Goal: Information Seeking & Learning: Check status

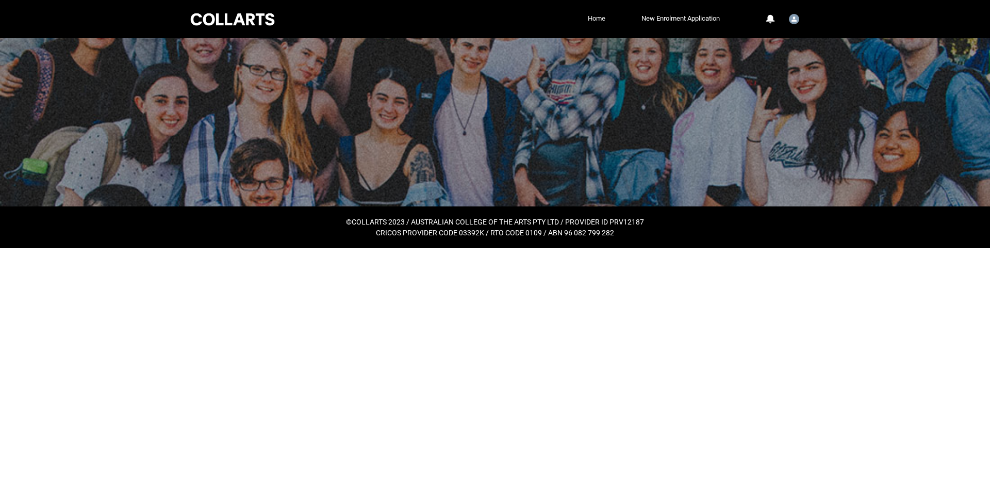
click at [597, 17] on link "Home" at bounding box center [596, 18] width 23 height 15
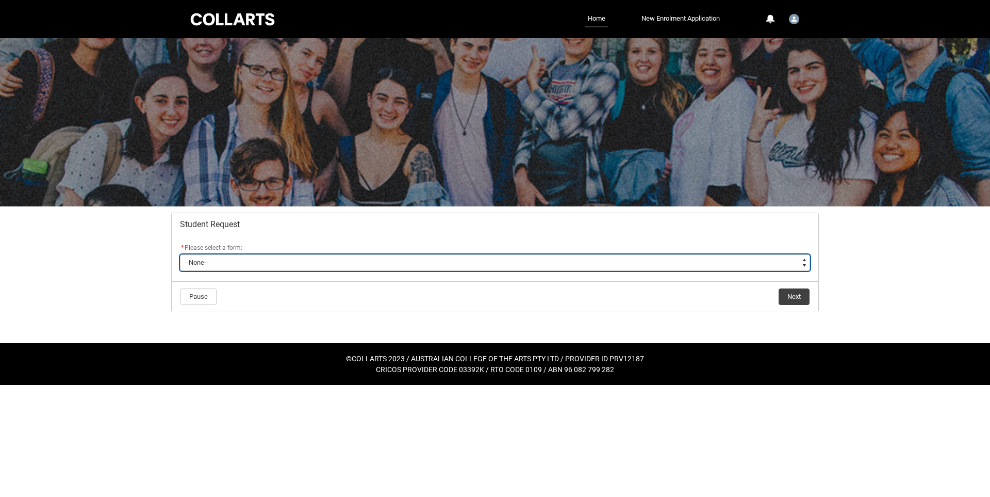
click at [634, 260] on select "--None-- Academic Transcript Application to Appeal Assignment Extension Change …" at bounding box center [495, 262] width 630 height 17
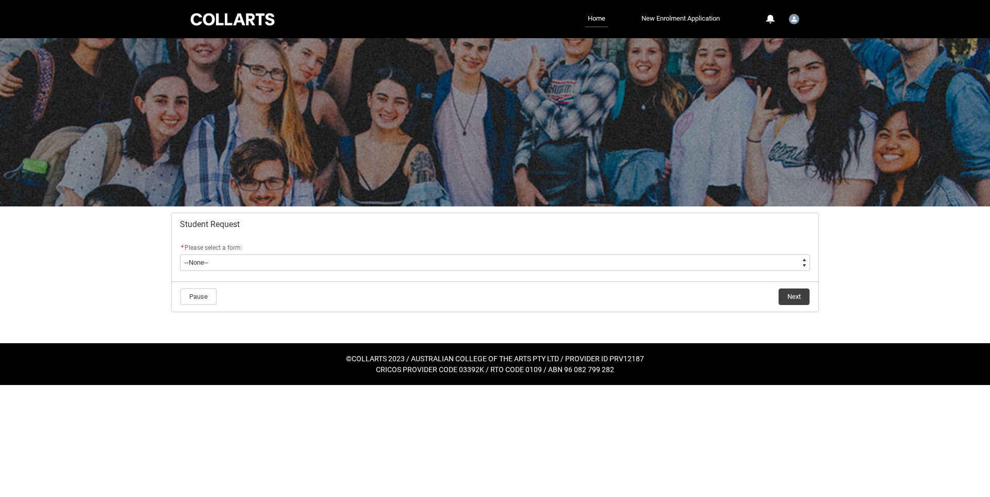
click at [663, 12] on link "New Enrolment Application" at bounding box center [681, 18] width 84 height 15
click at [660, 21] on div at bounding box center [506, 248] width 970 height 497
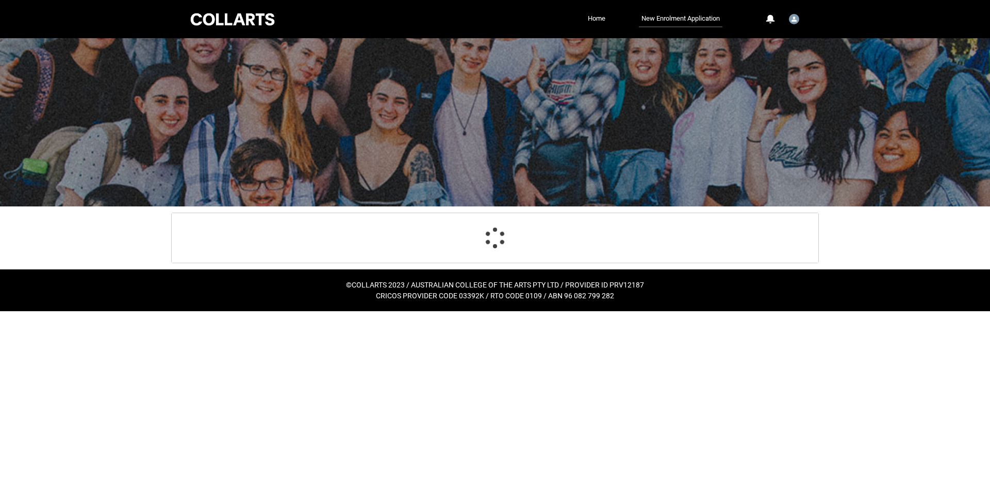
click at [229, 20] on div at bounding box center [233, 19] width 88 height 16
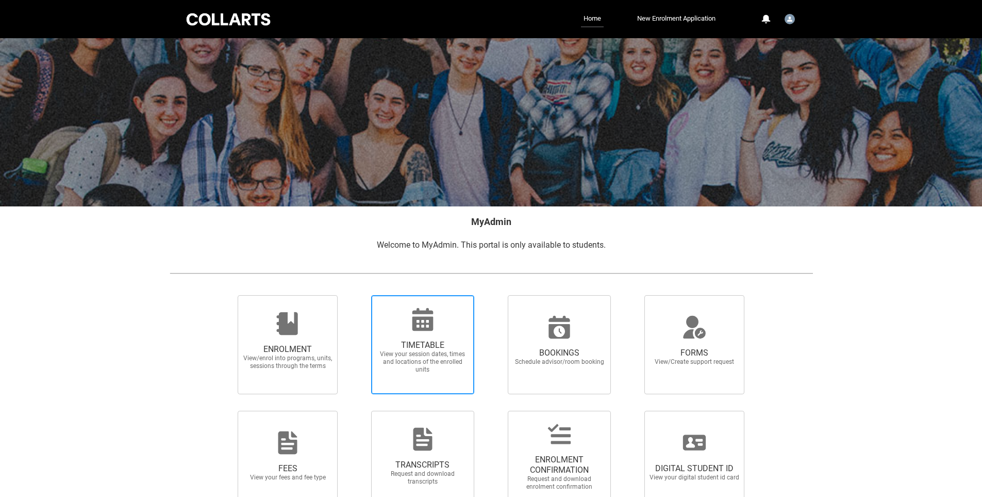
click at [448, 346] on span "TIMETABLE" at bounding box center [422, 345] width 91 height 10
click at [358, 295] on input "TIMETABLE View your session dates, times and locations of the enrolled units" at bounding box center [358, 294] width 1 height 1
radio input "true"
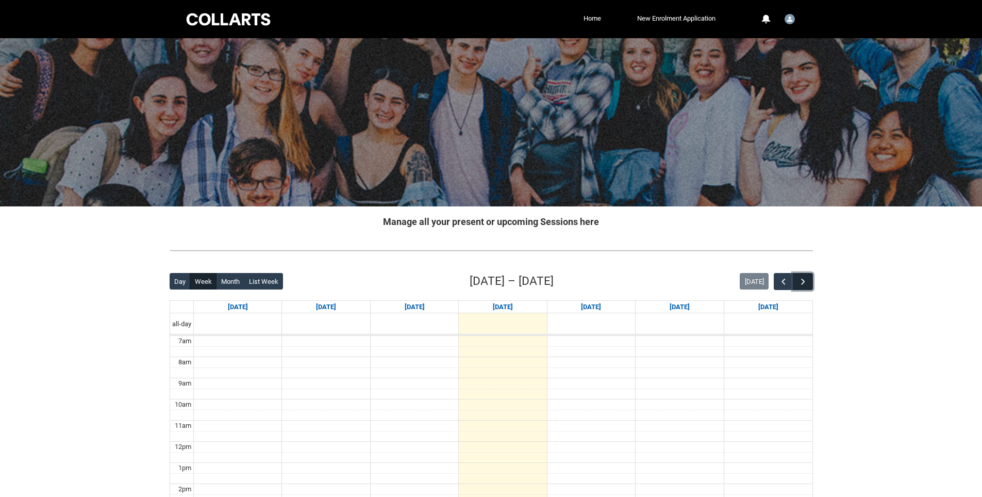
click at [802, 288] on button "button" at bounding box center [803, 281] width 20 height 17
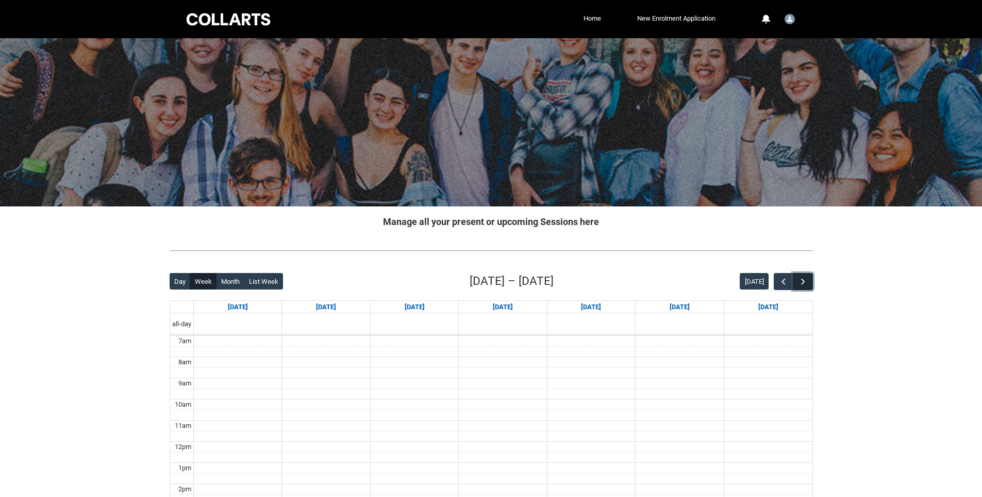
click at [802, 288] on button "button" at bounding box center [803, 281] width 20 height 17
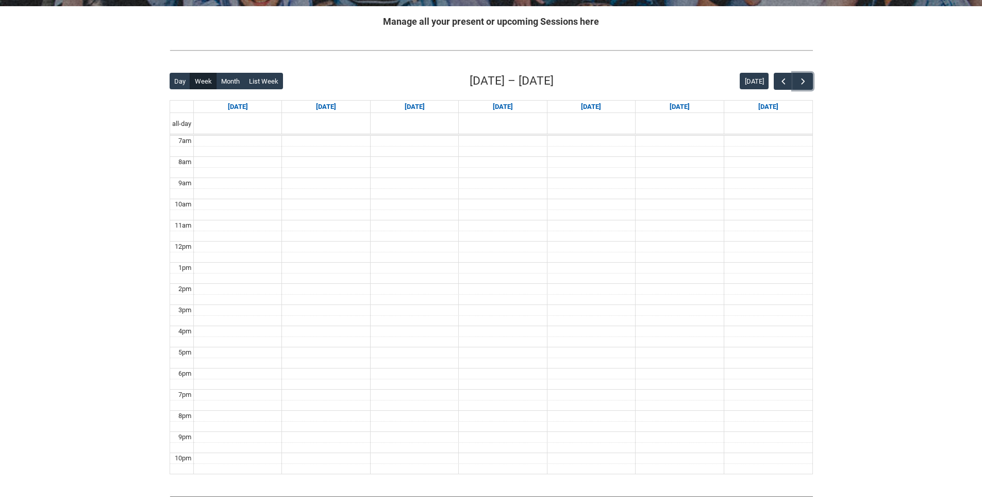
scroll to position [206, 0]
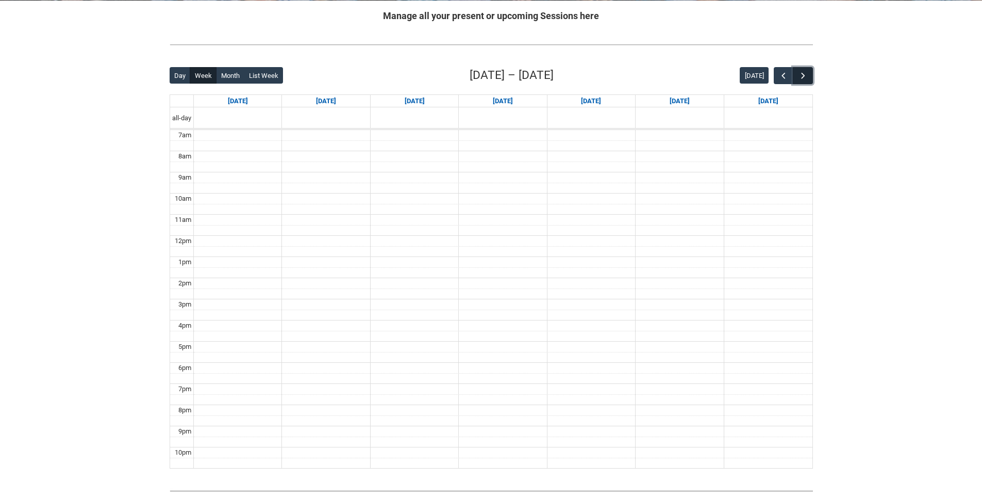
click at [800, 75] on span "button" at bounding box center [803, 76] width 10 height 10
click at [316, 352] on div "PHCD1 COLLARTS ONLINE Camera Fundamentals STAGE 1 | Online | Nicole Marie" at bounding box center [325, 356] width 83 height 11
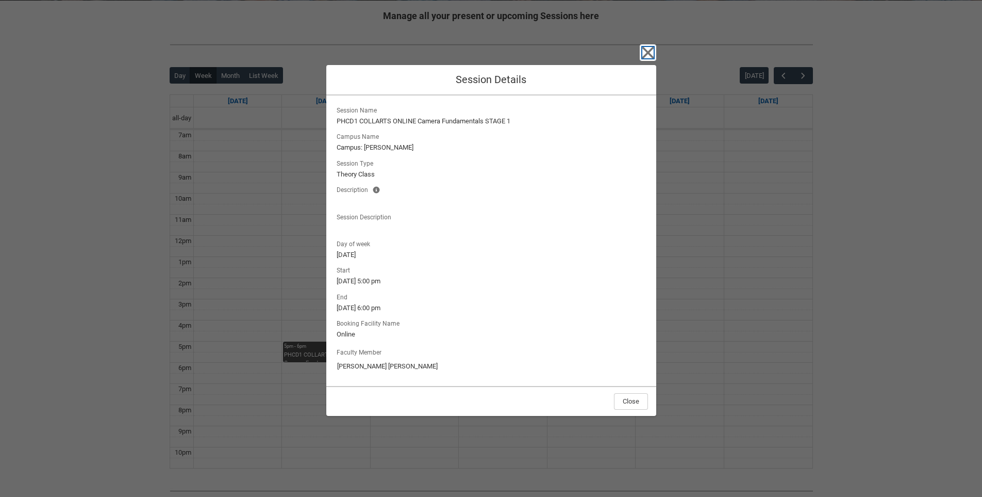
click at [651, 58] on icon "button" at bounding box center [648, 52] width 17 height 17
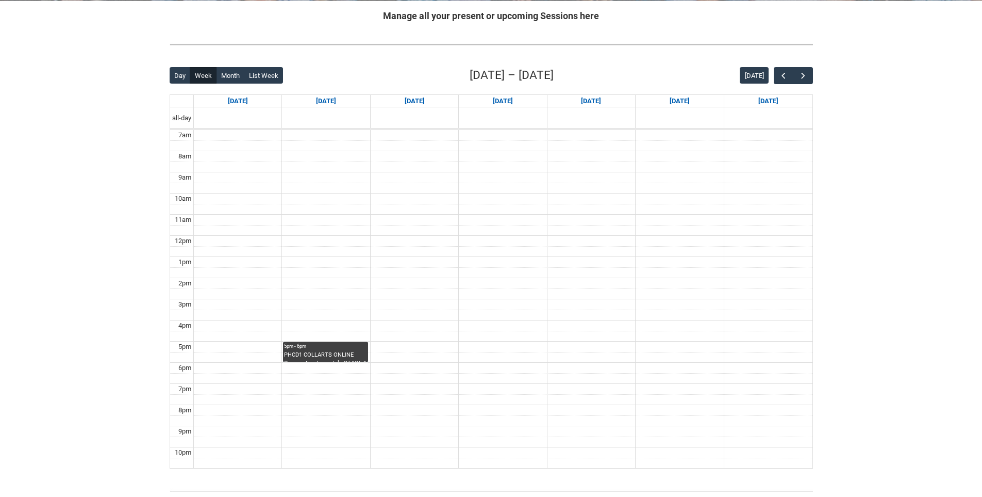
scroll to position [272, 0]
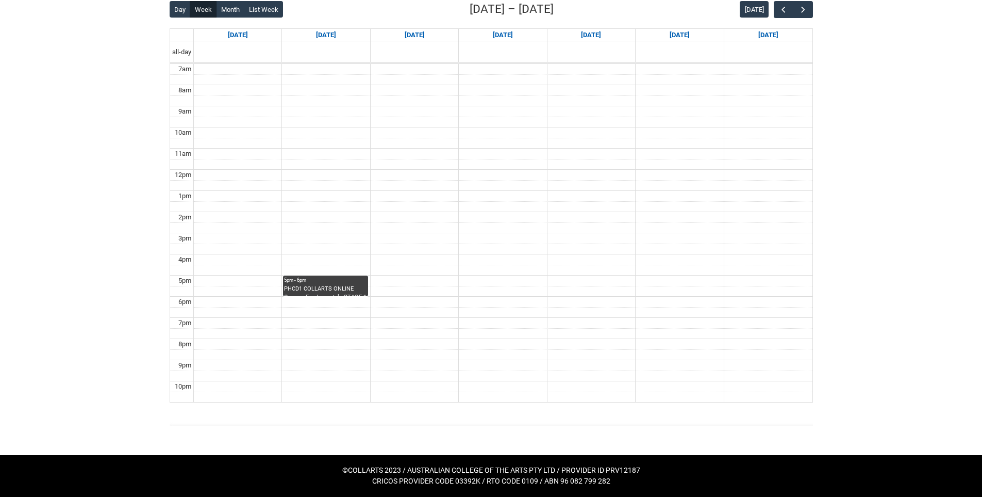
drag, startPoint x: 348, startPoint y: 295, endPoint x: 348, endPoint y: 308, distance: 12.9
click at [348, 308] on div "7am 8am 9am 10am 11am 12pm 1pm 2pm 3pm 4pm 5pm 6pm 7pm 8pm 9pm 10pm 5pm - 6pm P…" at bounding box center [491, 233] width 643 height 338
click at [807, 13] on span "button" at bounding box center [803, 10] width 10 height 10
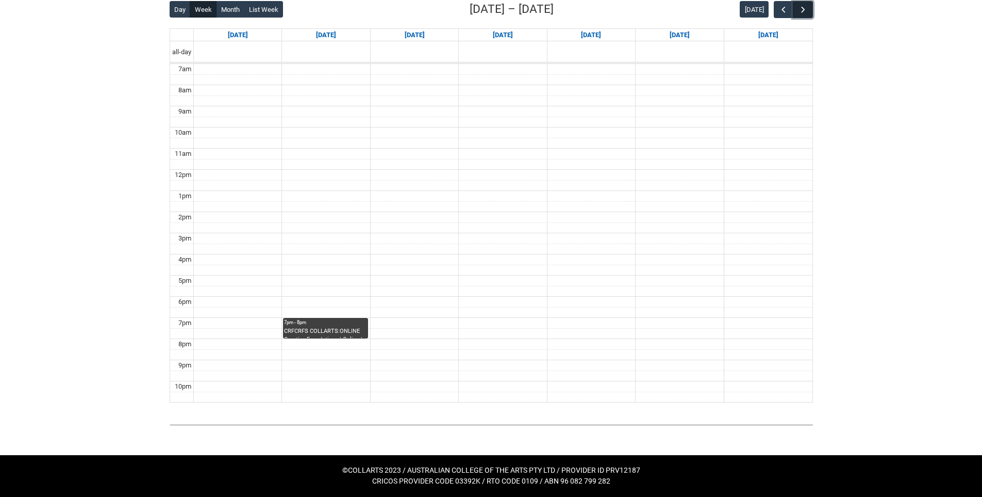
click at [807, 13] on span "button" at bounding box center [803, 10] width 10 height 10
click at [782, 9] on span "button" at bounding box center [784, 10] width 10 height 10
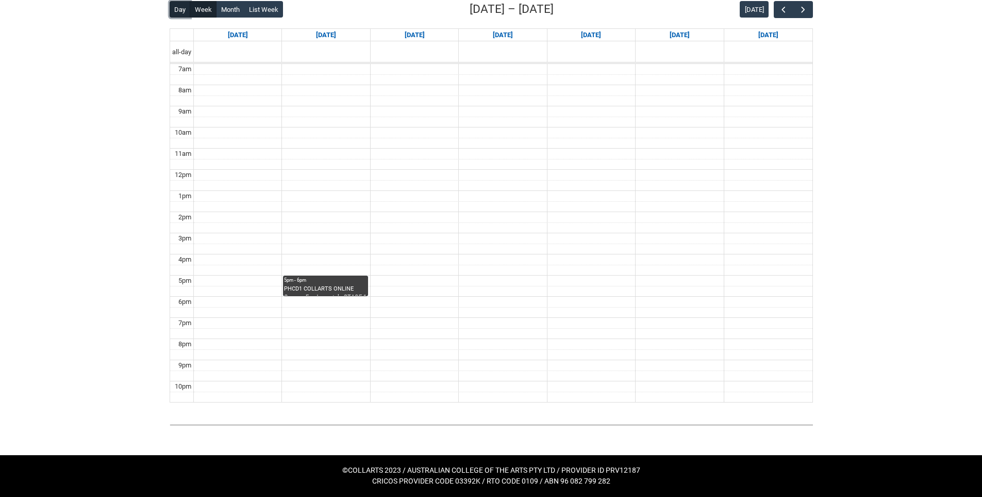
click at [183, 16] on button "Day" at bounding box center [180, 9] width 21 height 17
click at [196, 10] on button "Week" at bounding box center [203, 9] width 27 height 17
click at [243, 7] on button "Month" at bounding box center [230, 9] width 28 height 17
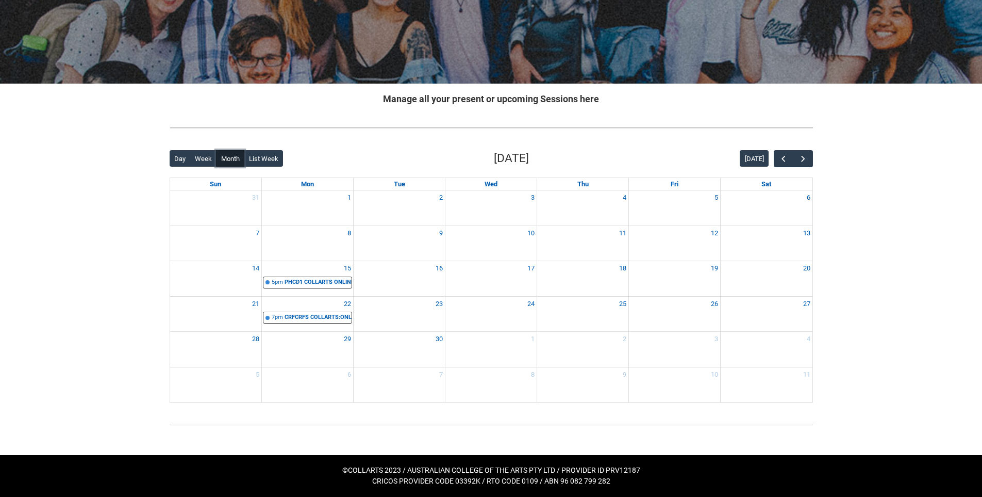
scroll to position [123, 0]
click at [324, 320] on div "CRFCRFS COLLARTS:ONLINE Creative Foundations | Online | Belinda Woods" at bounding box center [318, 317] width 67 height 9
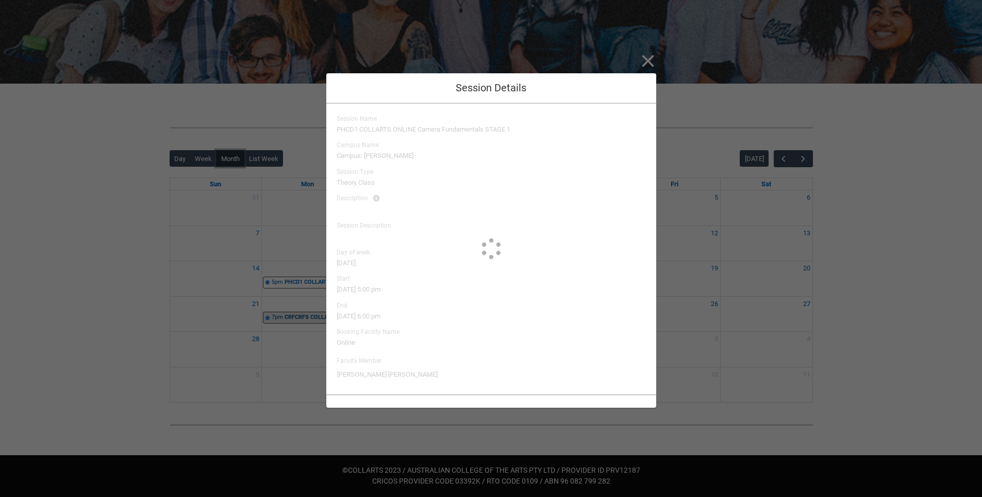
type input "Belinda Woods"
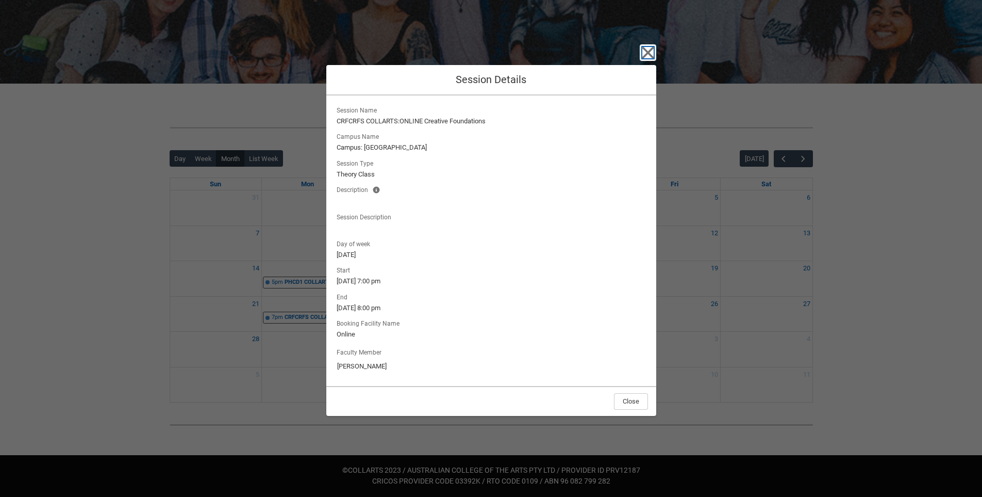
click at [654, 51] on icon "button" at bounding box center [648, 52] width 17 height 17
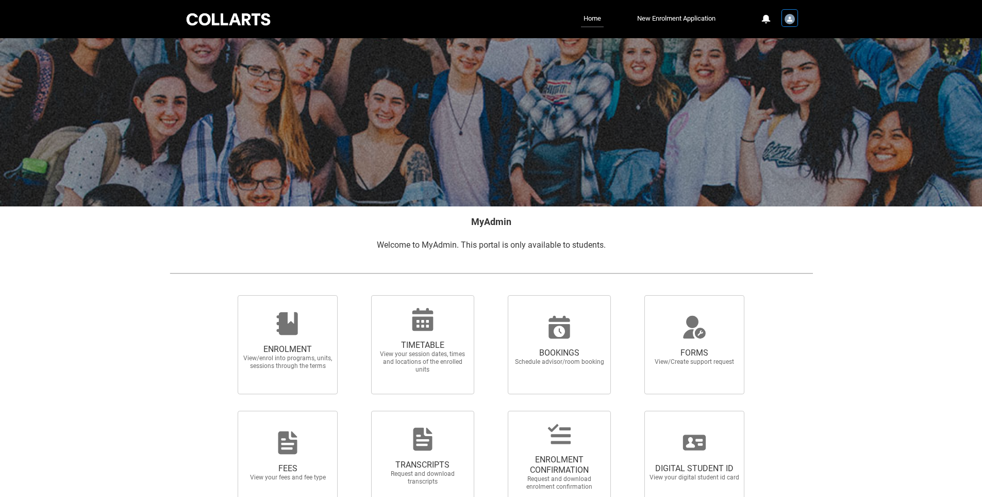
click at [790, 20] on img "User Profile Student.lcerrit.20253227" at bounding box center [790, 19] width 10 height 10
click at [768, 46] on span "Profile" at bounding box center [764, 43] width 18 height 9
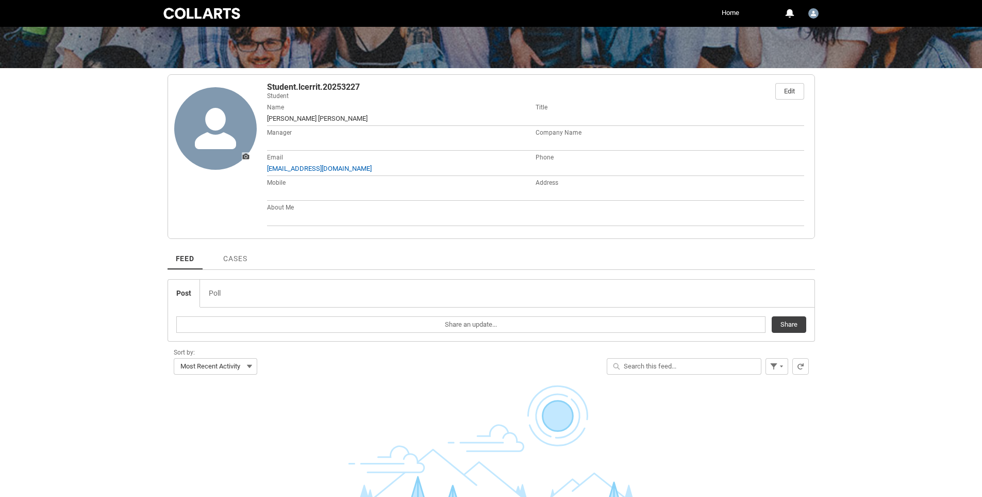
scroll to position [124, 0]
click at [232, 253] on link "Cases" at bounding box center [235, 255] width 40 height 28
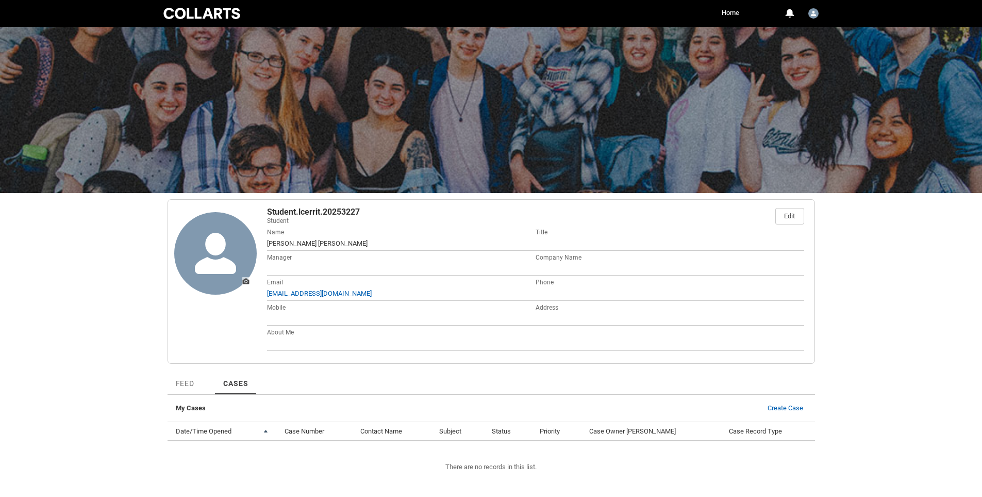
click at [199, 17] on div at bounding box center [201, 13] width 81 height 14
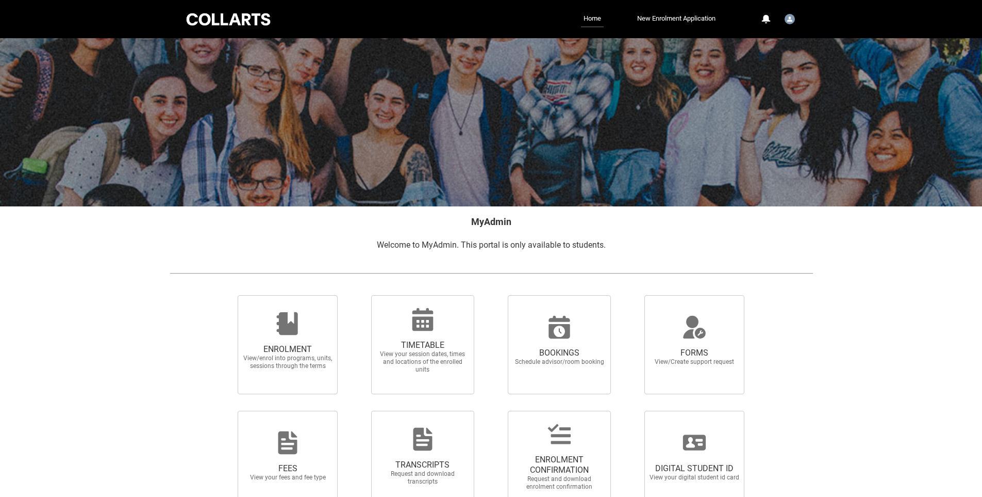
click at [223, 18] on div at bounding box center [229, 19] width 88 height 16
click at [594, 22] on link "Home" at bounding box center [592, 19] width 23 height 17
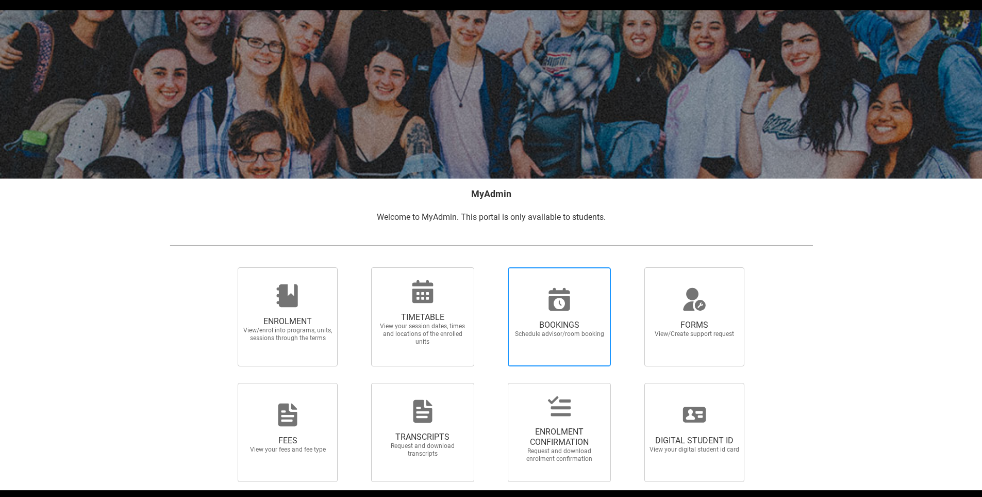
scroll to position [63, 0]
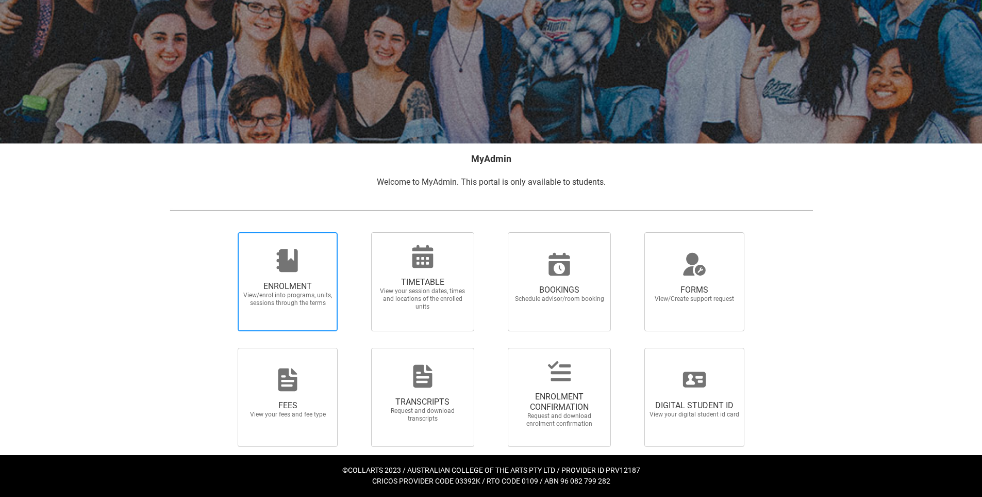
click at [283, 306] on span "View/enrol into programs, units, sessions through the terms" at bounding box center [287, 298] width 91 height 15
click at [225, 232] on input "ENROLMENT View/enrol into programs, units, sessions through the terms" at bounding box center [225, 232] width 1 height 1
radio input "true"
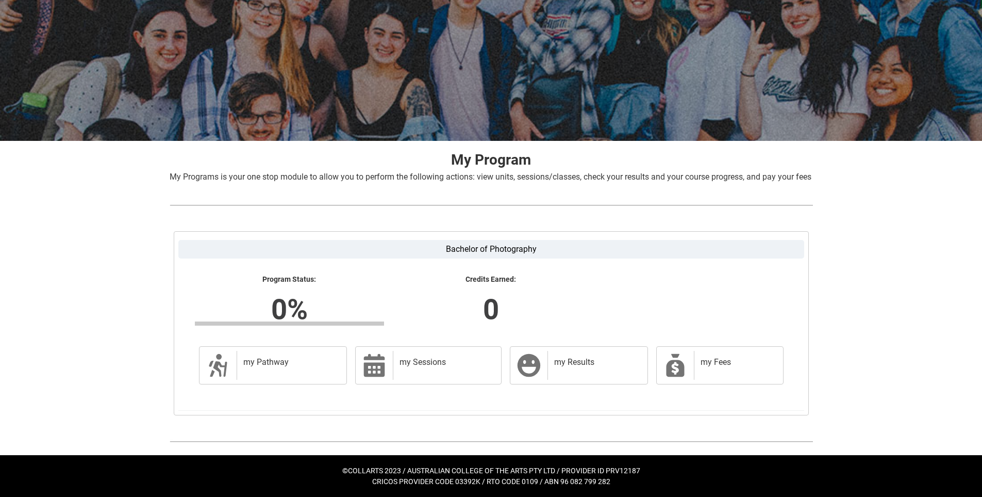
scroll to position [78, 0]
click at [271, 365] on h2 "my Pathway" at bounding box center [289, 362] width 93 height 10
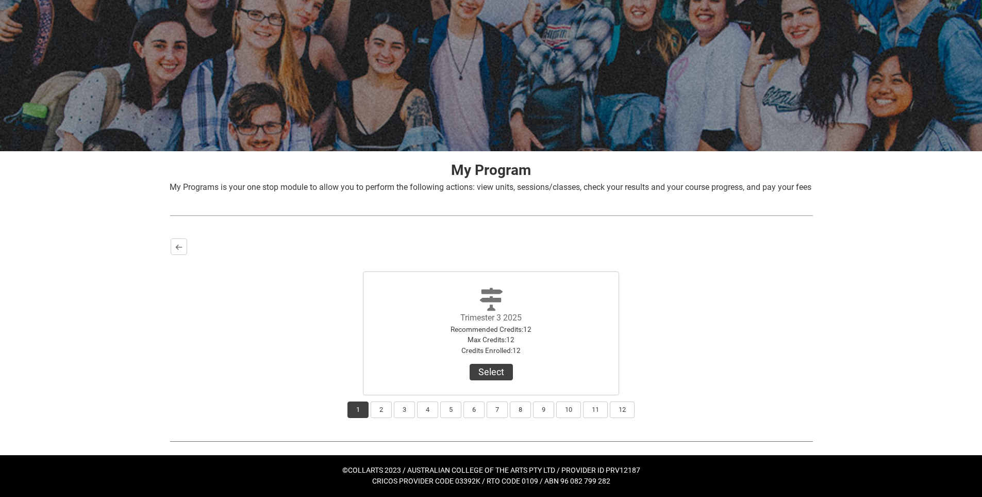
scroll to position [68, 0]
click at [357, 414] on button "1" at bounding box center [358, 409] width 21 height 17
click at [507, 376] on button "Select" at bounding box center [491, 372] width 43 height 17
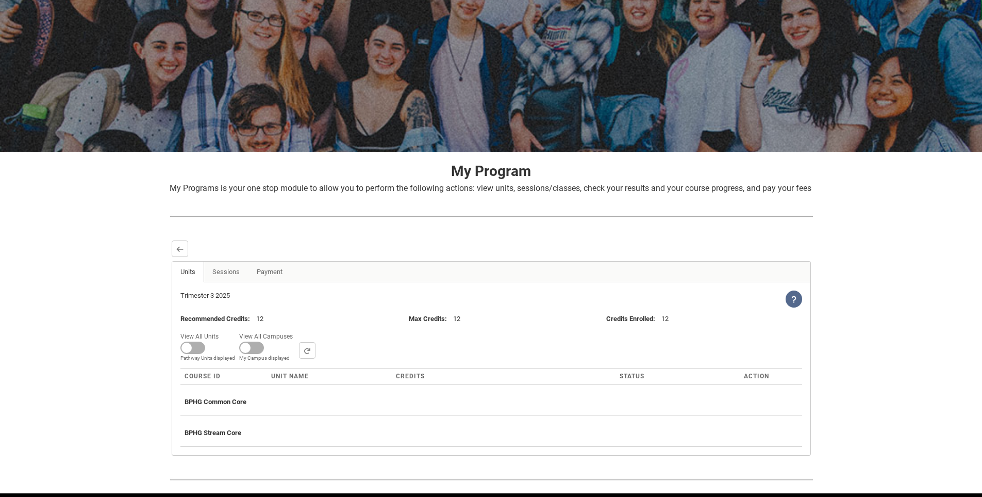
scroll to position [0, 0]
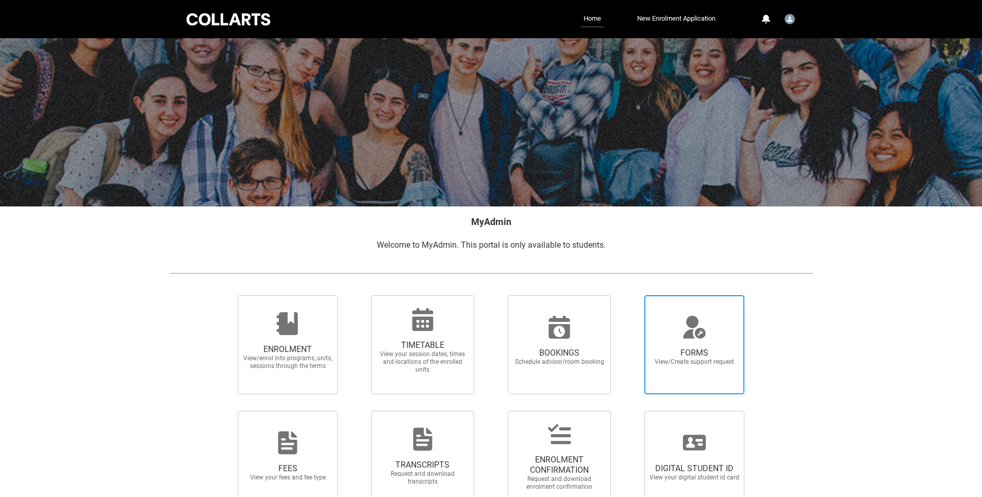
click at [693, 389] on span "FORMS View/Create support request" at bounding box center [695, 344] width 100 height 99
click at [632, 295] on input "FORMS View/Create support request" at bounding box center [632, 294] width 1 height 1
radio input "true"
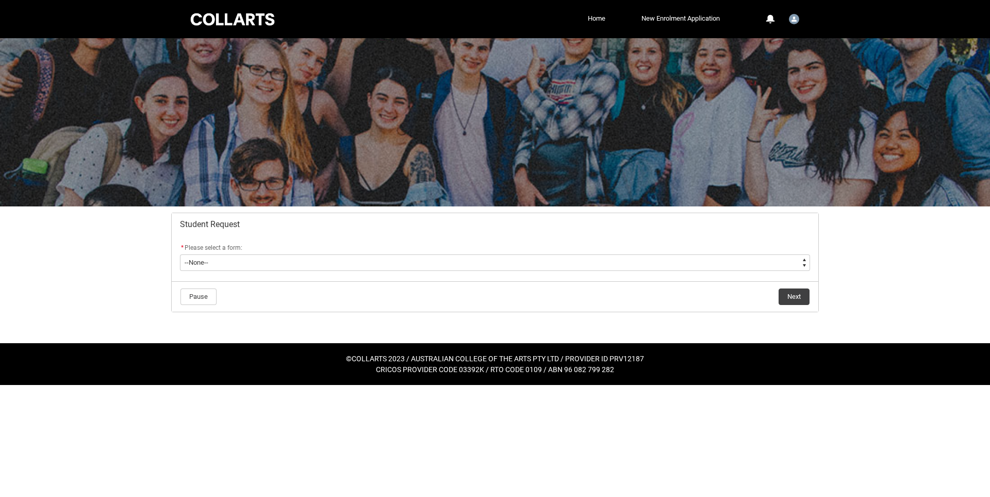
click at [603, 18] on link "Home" at bounding box center [596, 18] width 23 height 15
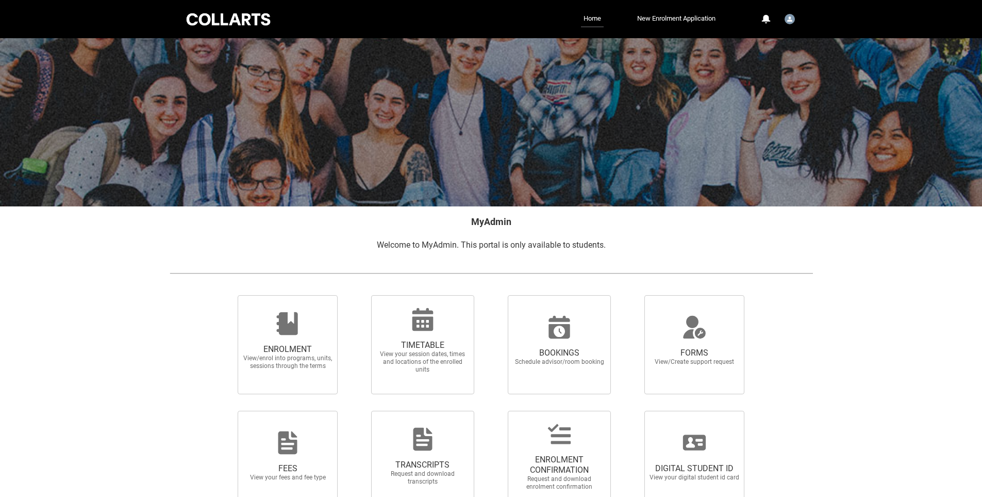
click at [419, 382] on span "TIMETABLE View your session dates, times and locations of the enrolled units" at bounding box center [422, 344] width 103 height 99
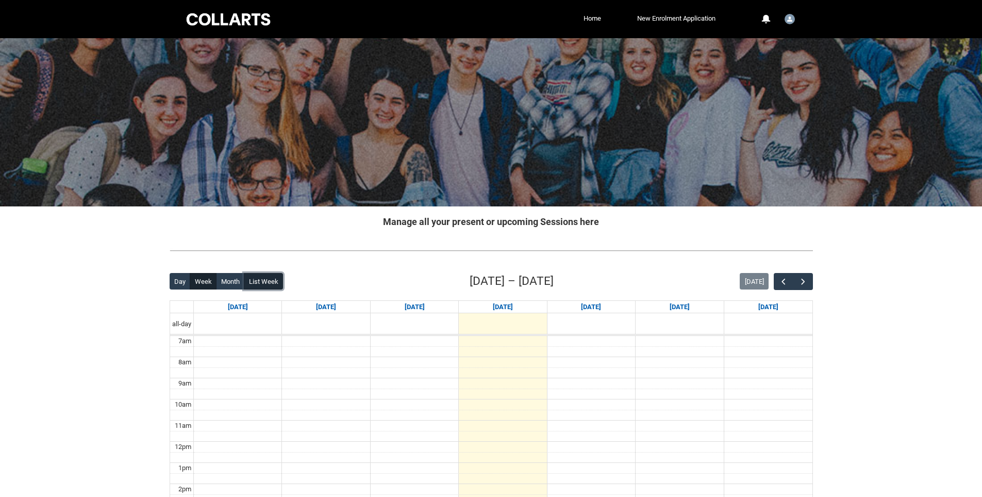
click at [260, 282] on button "List Week" at bounding box center [263, 281] width 39 height 17
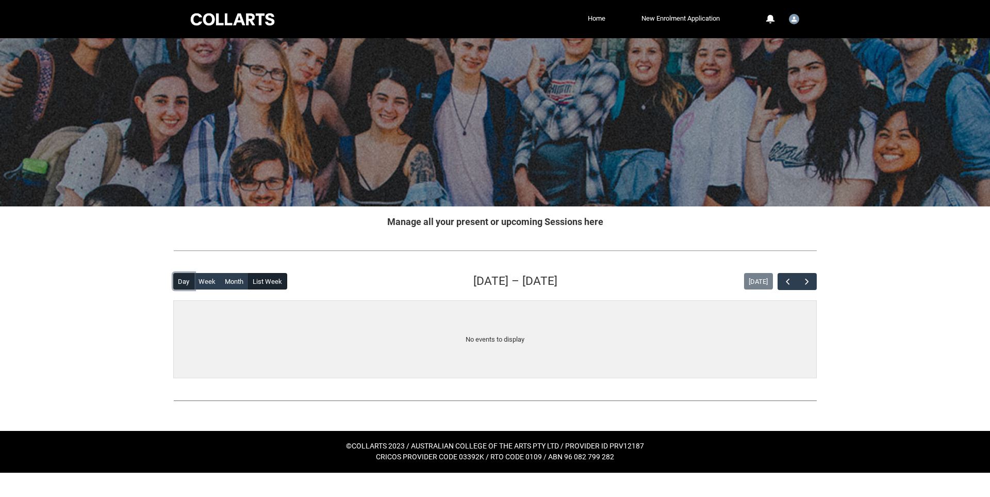
click at [182, 280] on button "Day" at bounding box center [183, 281] width 21 height 17
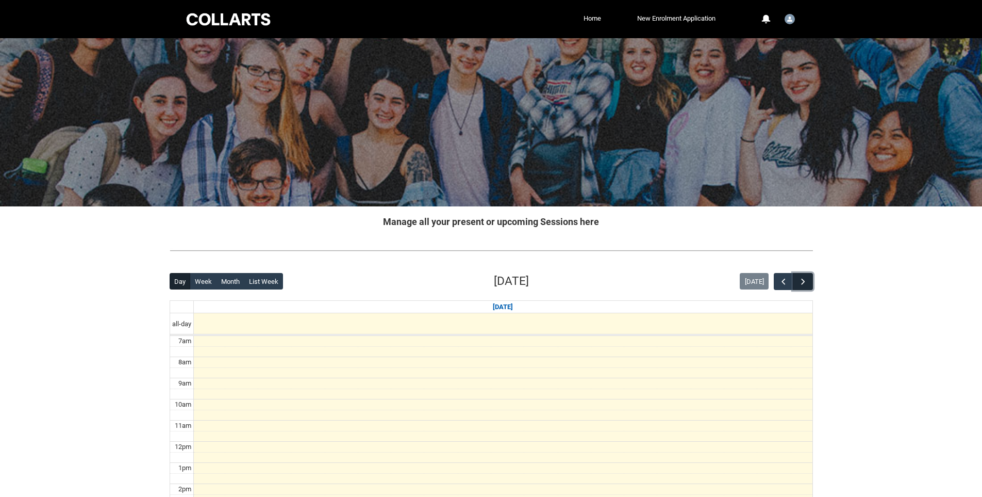
click at [802, 282] on span "button" at bounding box center [803, 281] width 10 height 10
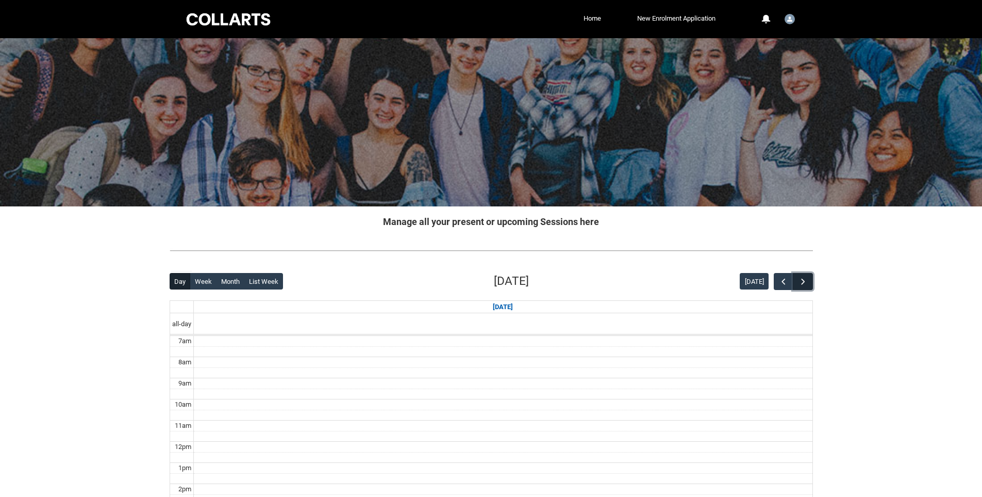
click at [806, 281] on span "button" at bounding box center [803, 281] width 10 height 10
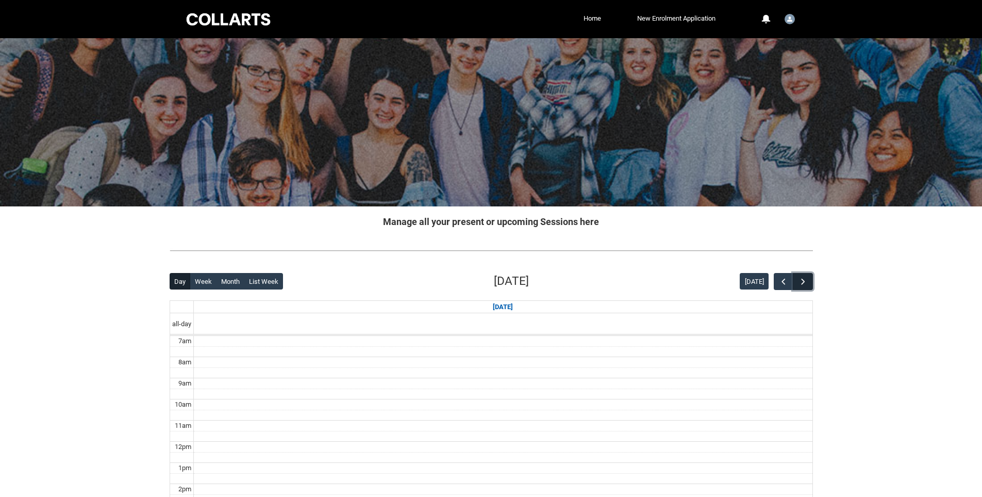
click at [806, 281] on span "button" at bounding box center [803, 281] width 10 height 10
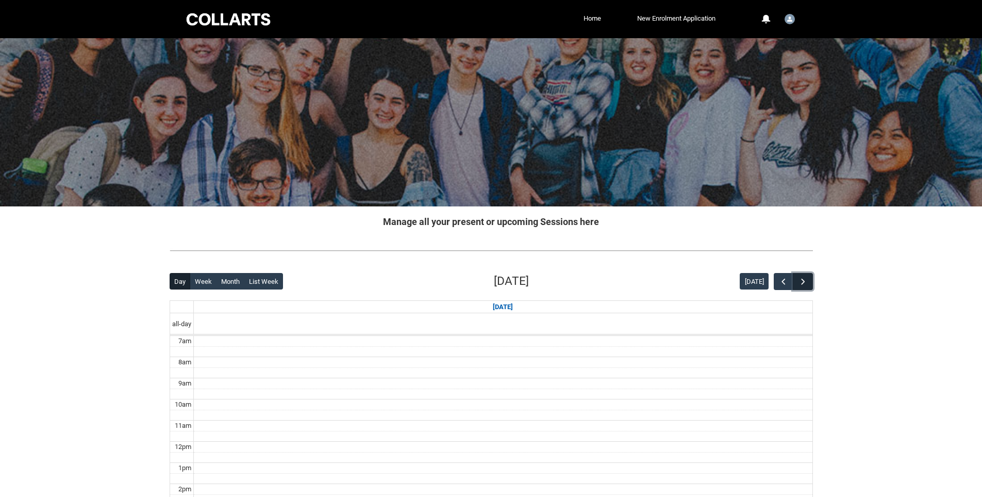
click at [806, 281] on span "button" at bounding box center [803, 281] width 10 height 10
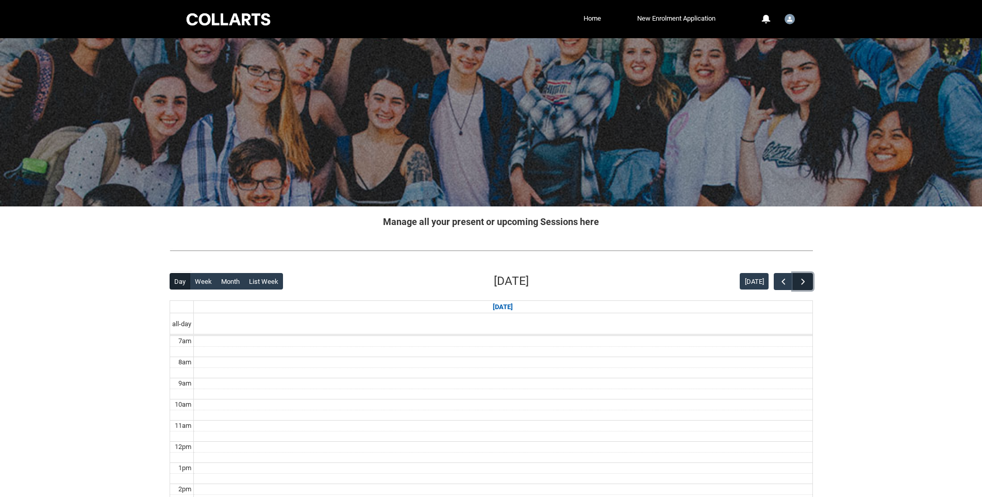
click at [806, 281] on span "button" at bounding box center [803, 281] width 10 height 10
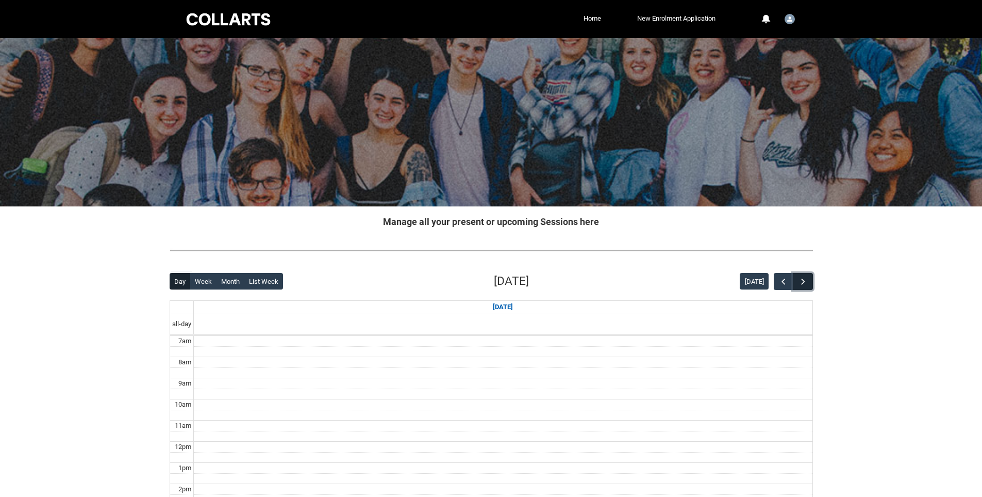
click at [806, 281] on span "button" at bounding box center [803, 281] width 10 height 10
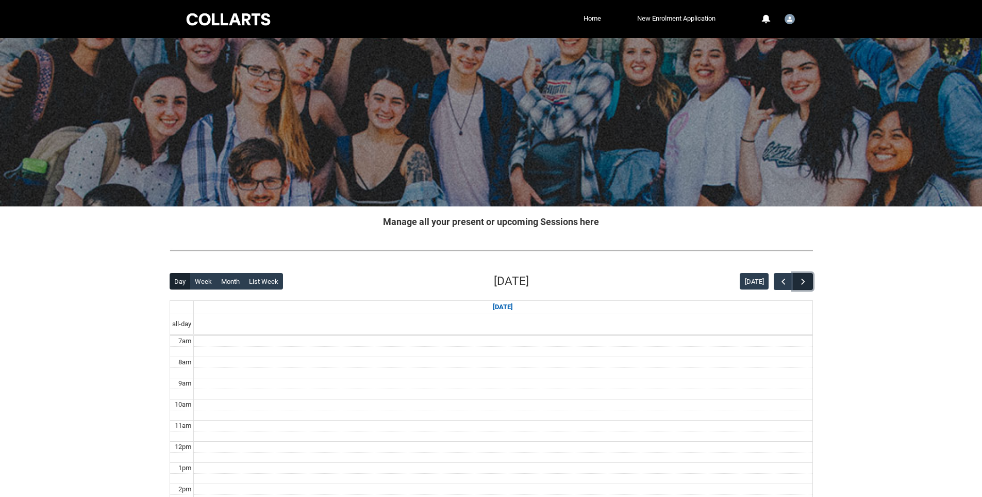
click at [806, 281] on span "button" at bounding box center [803, 281] width 10 height 10
click at [782, 281] on span "button" at bounding box center [784, 281] width 10 height 10
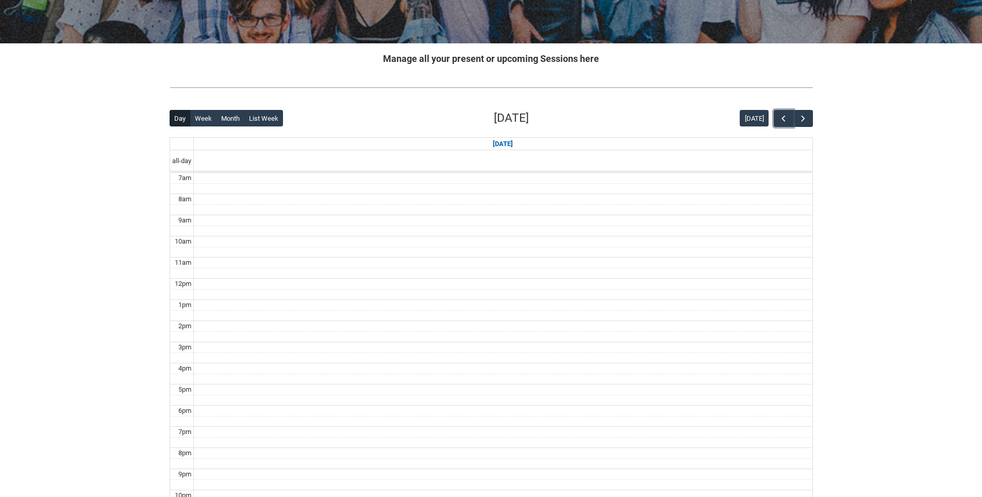
scroll to position [162, 0]
click at [805, 117] on span "button" at bounding box center [803, 119] width 10 height 10
click at [805, 118] on span "button" at bounding box center [803, 119] width 10 height 10
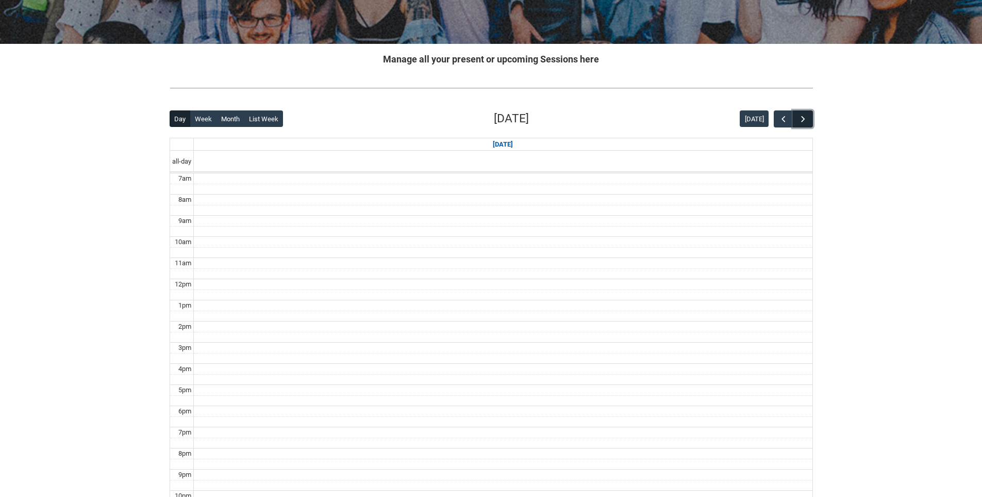
click at [805, 118] on span "button" at bounding box center [803, 119] width 10 height 10
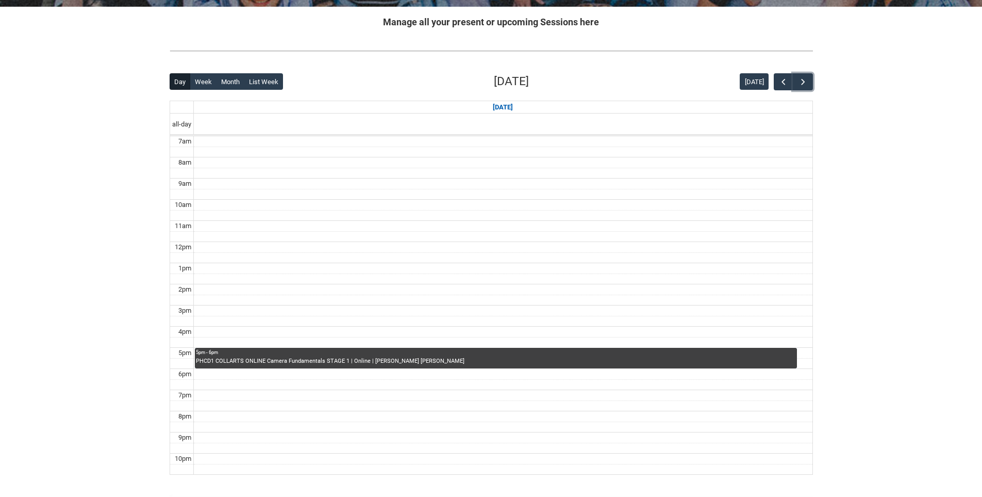
scroll to position [175, 0]
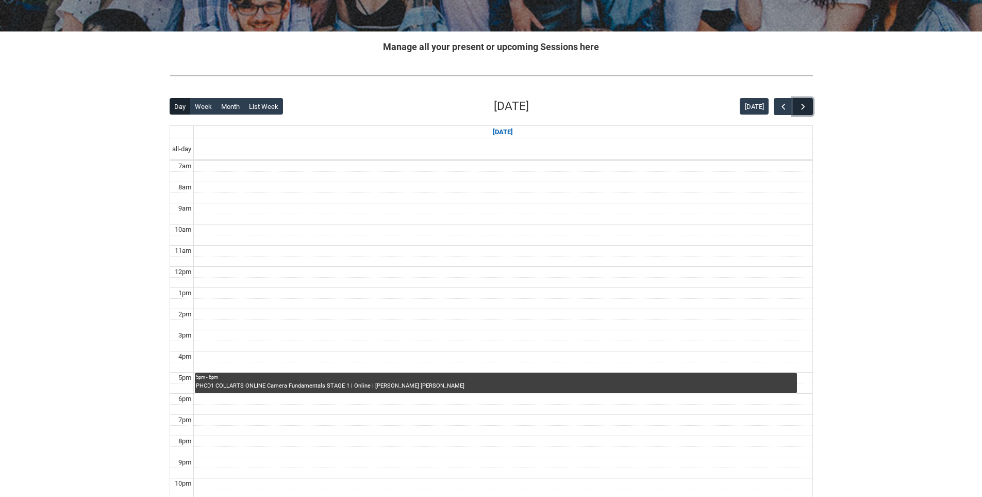
click at [802, 108] on span "button" at bounding box center [803, 107] width 10 height 10
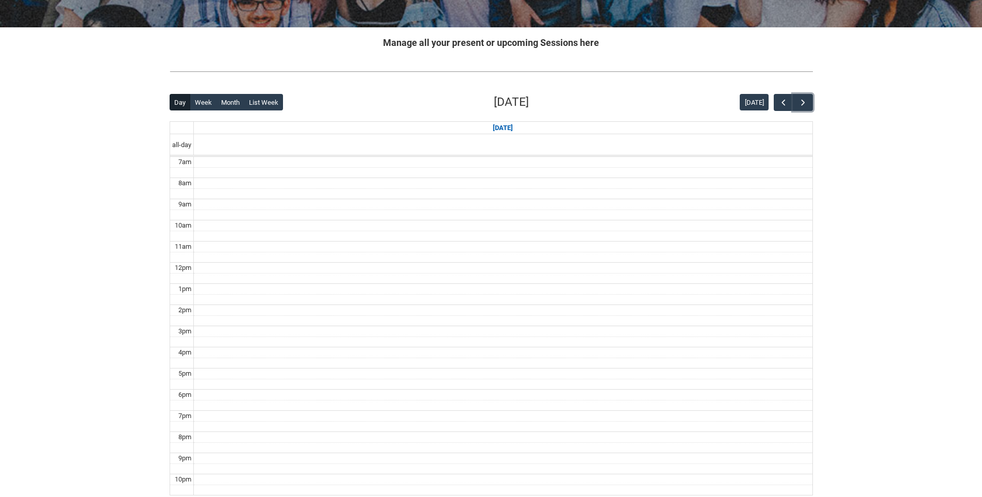
scroll to position [148, 0]
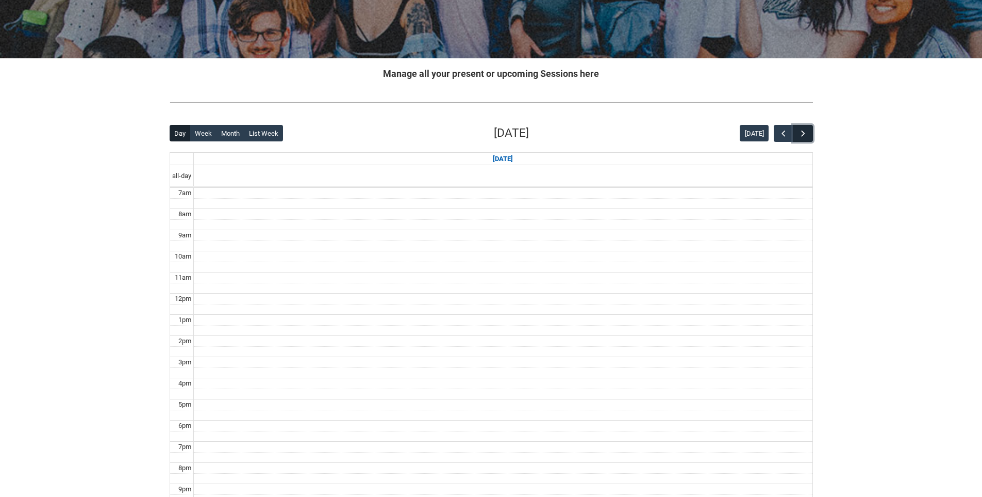
click at [806, 134] on span "button" at bounding box center [803, 133] width 10 height 10
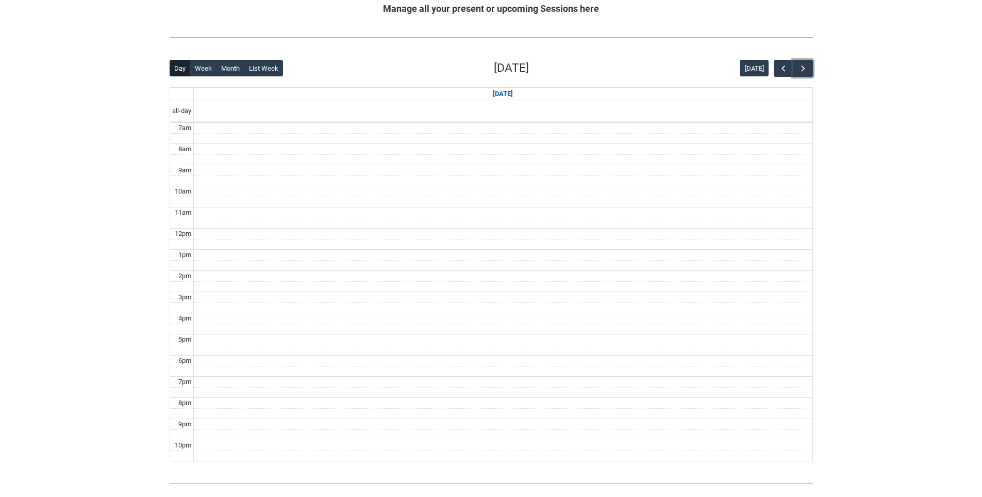
scroll to position [206, 0]
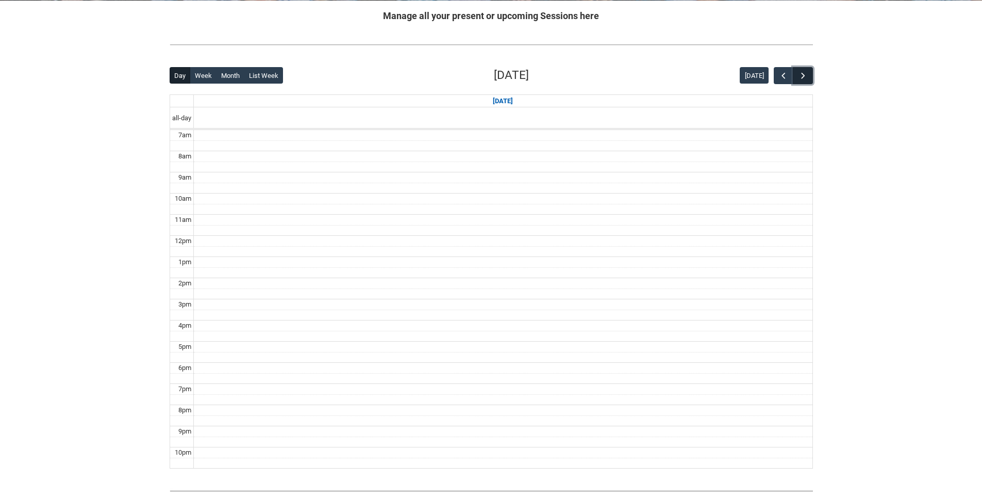
click at [803, 77] on span "button" at bounding box center [803, 76] width 10 height 10
click at [804, 77] on span "button" at bounding box center [803, 76] width 10 height 10
click at [804, 78] on span "button" at bounding box center [803, 76] width 10 height 10
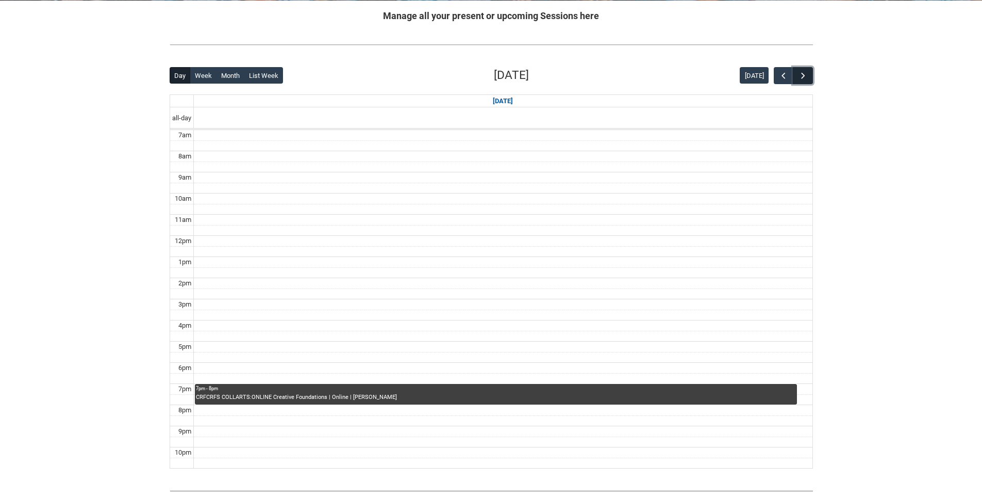
click at [811, 79] on button "button" at bounding box center [803, 75] width 20 height 17
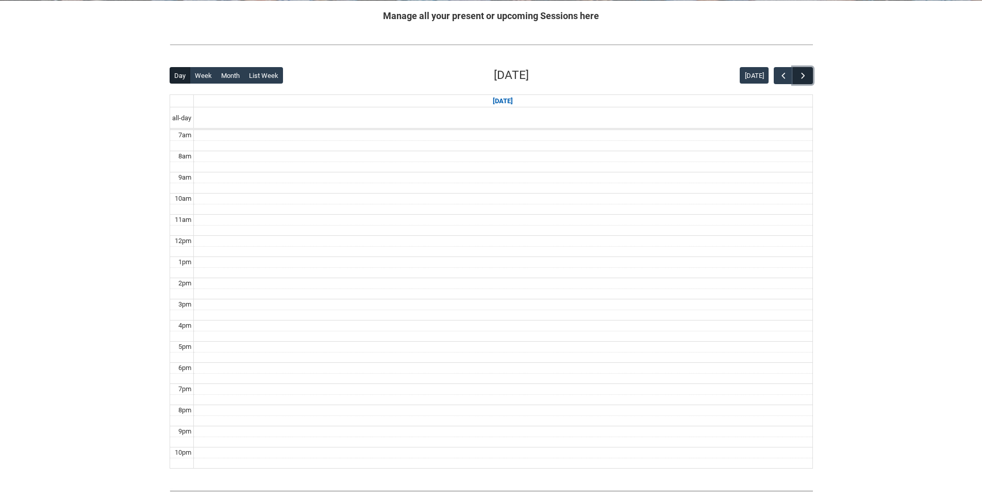
click at [811, 79] on button "button" at bounding box center [803, 75] width 20 height 17
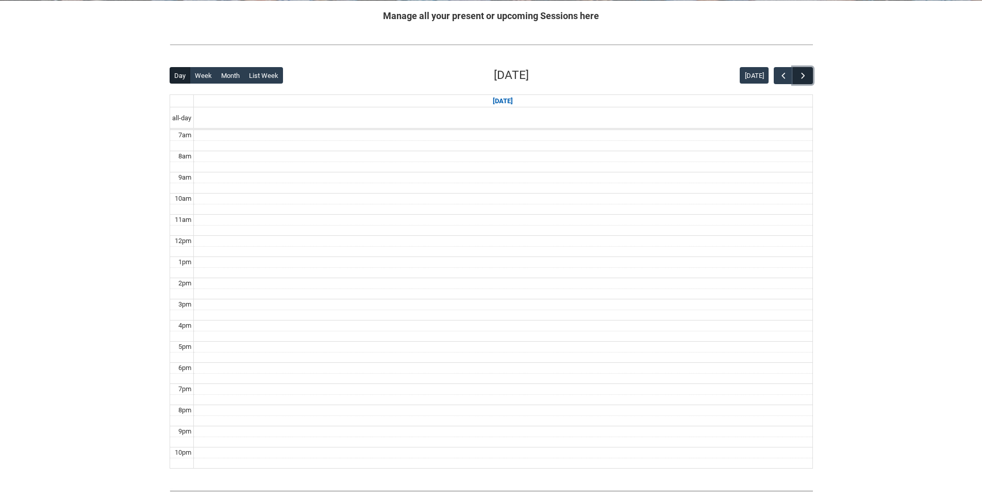
click at [811, 79] on button "button" at bounding box center [803, 75] width 20 height 17
click at [786, 80] on span "button" at bounding box center [784, 76] width 10 height 10
